Goal: Information Seeking & Learning: Learn about a topic

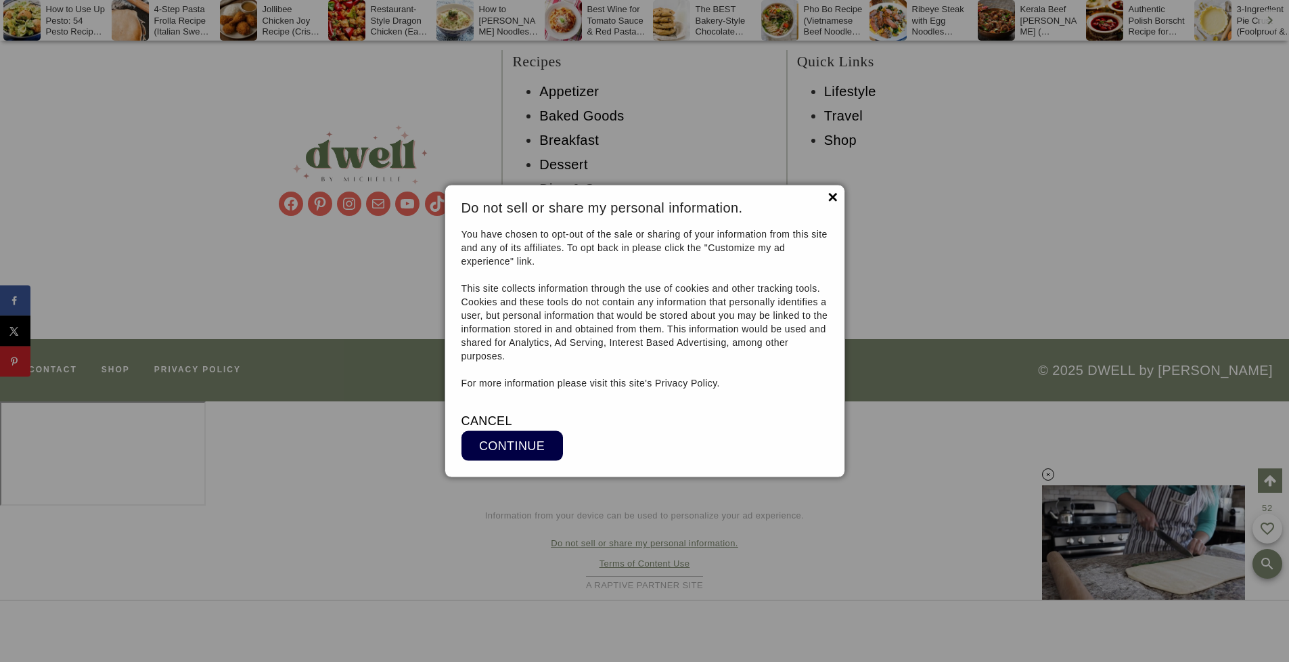
scroll to position [21389, 0]
